Goal: Check status: Check status

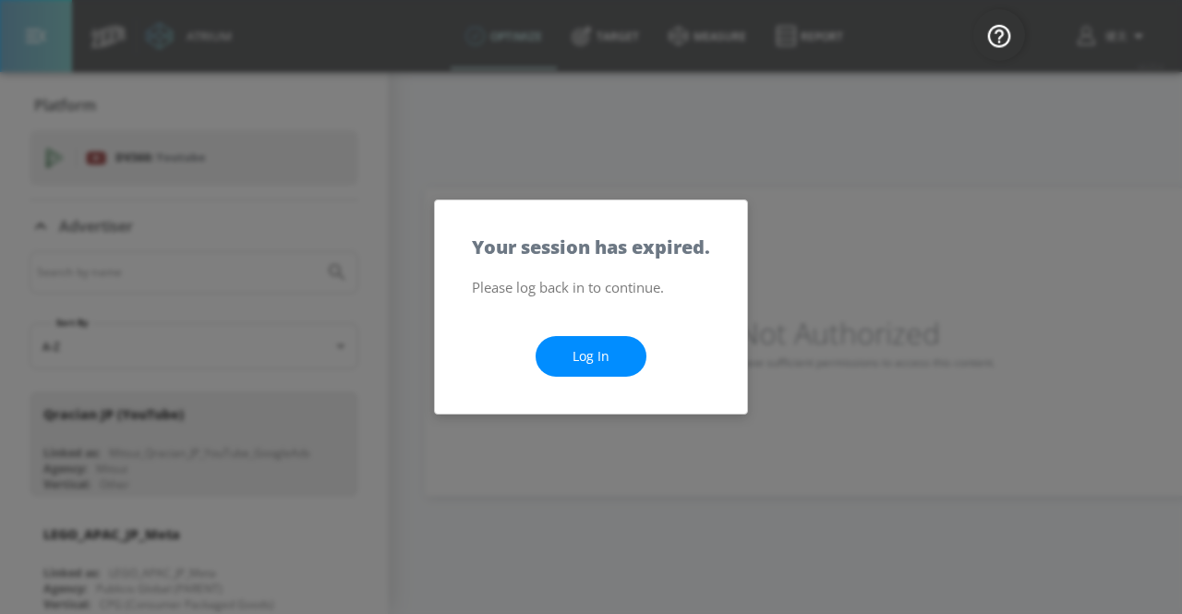
click at [627, 349] on link "Log In" at bounding box center [590, 357] width 111 height 42
